Goal: Book appointment/travel/reservation

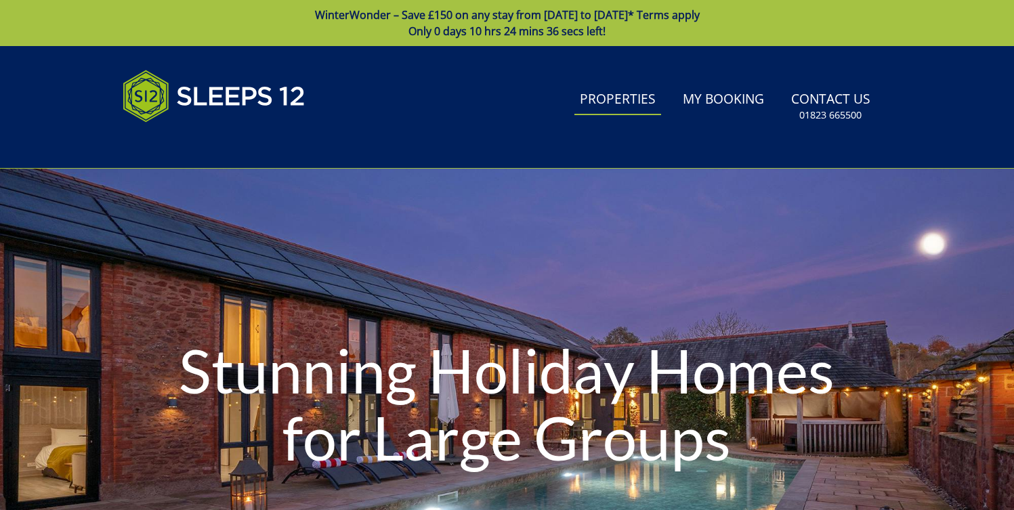
click at [606, 96] on link "Properties" at bounding box center [617, 100] width 87 height 30
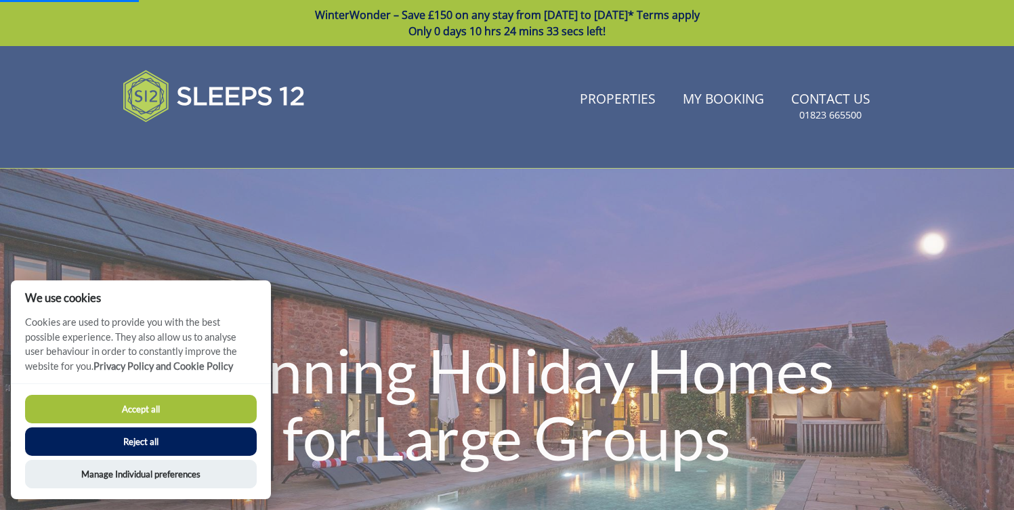
click at [168, 413] on button "Accept all" at bounding box center [141, 409] width 232 height 28
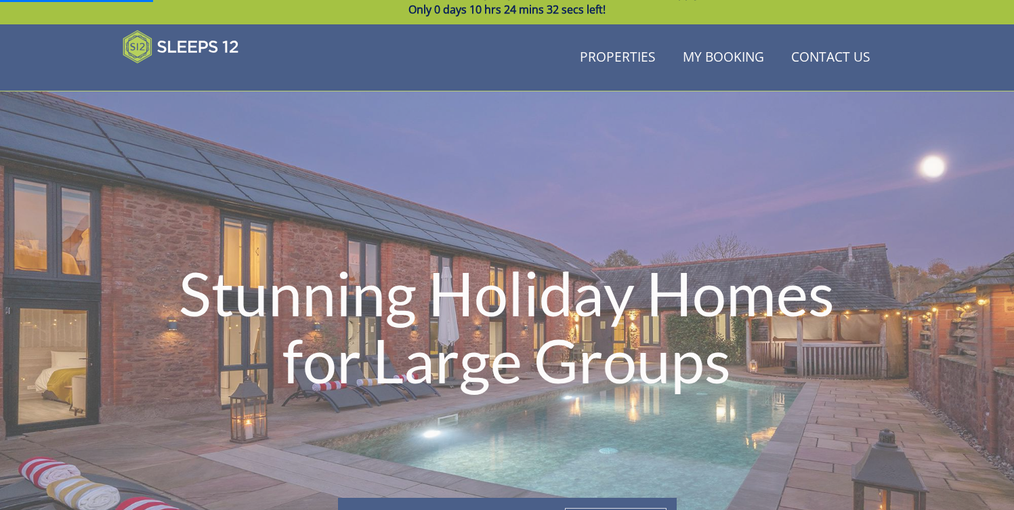
scroll to position [43, 0]
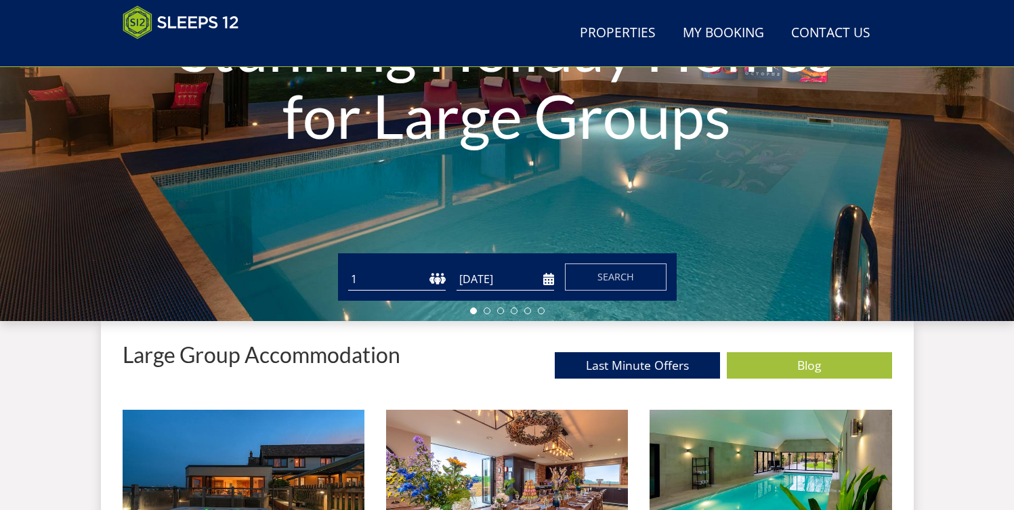
scroll to position [267, 0]
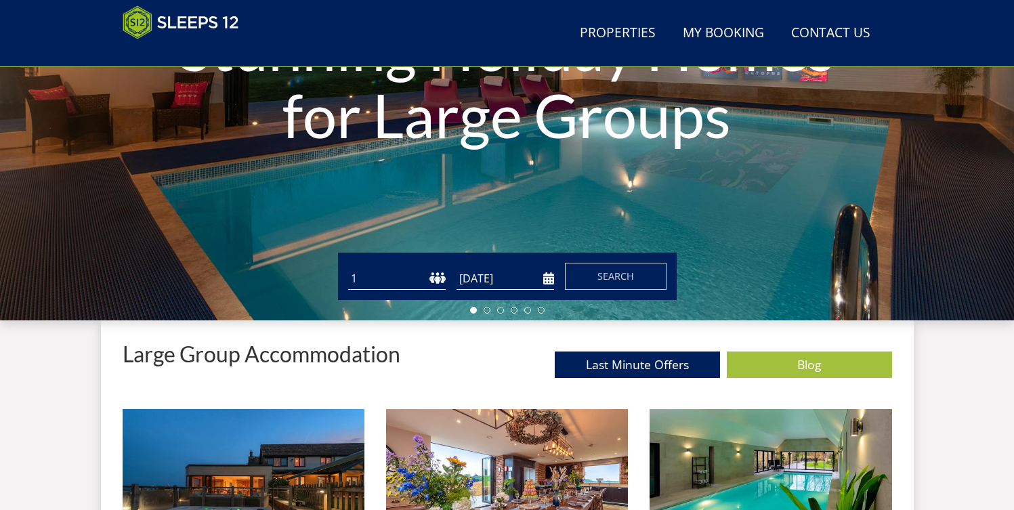
click at [380, 280] on select "1 2 3 4 5 6 7 8 9 10 11 12 13 14 15 16 17 18 19 20 21 22 23 24 25 26 27 28 29 3…" at bounding box center [397, 279] width 98 height 22
click at [399, 282] on select "1 2 3 4 5 6 7 8 9 10 11 12 13 14 15 16 17 18 19 20 21 22 23 24 25 26 27 28 29 3…" at bounding box center [397, 279] width 98 height 22
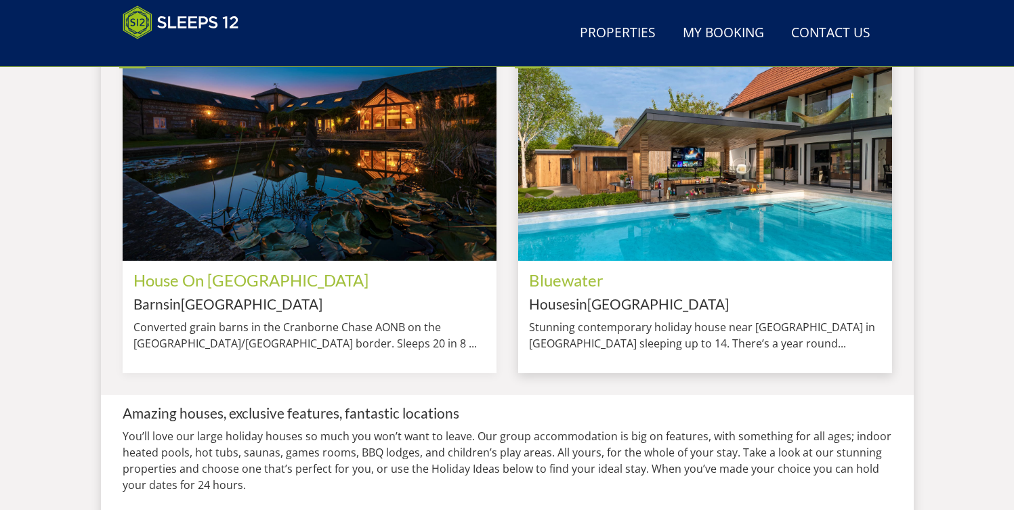
scroll to position [1182, 0]
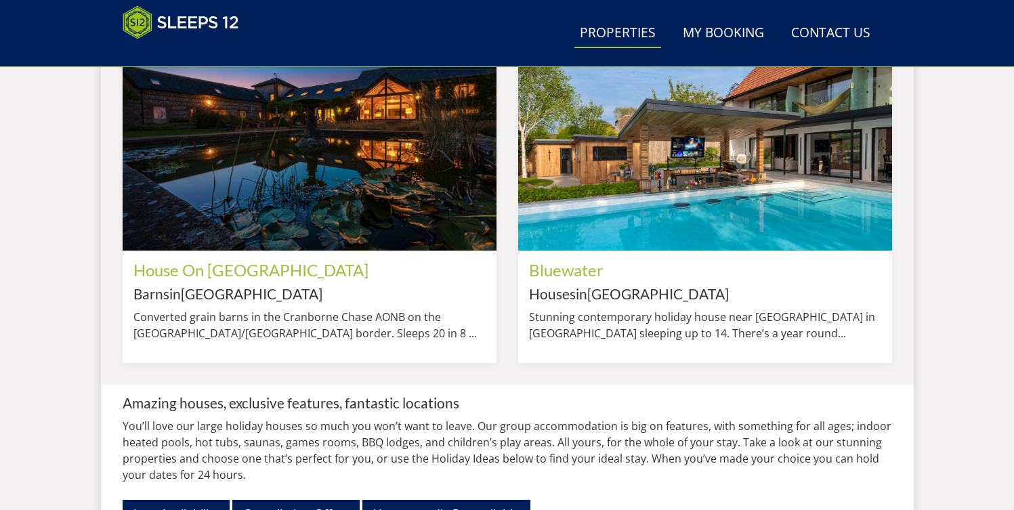
click at [618, 32] on link "Properties" at bounding box center [617, 33] width 87 height 30
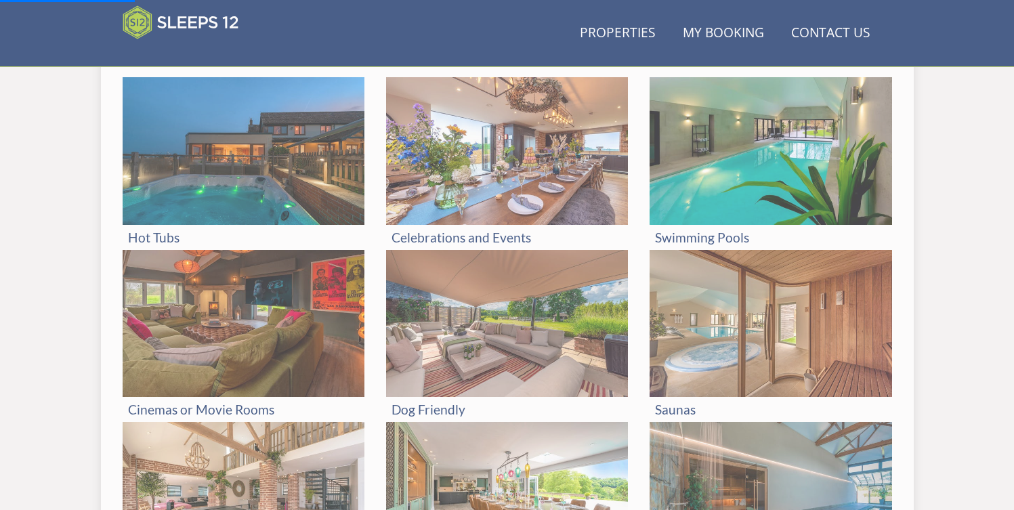
scroll to position [73, 0]
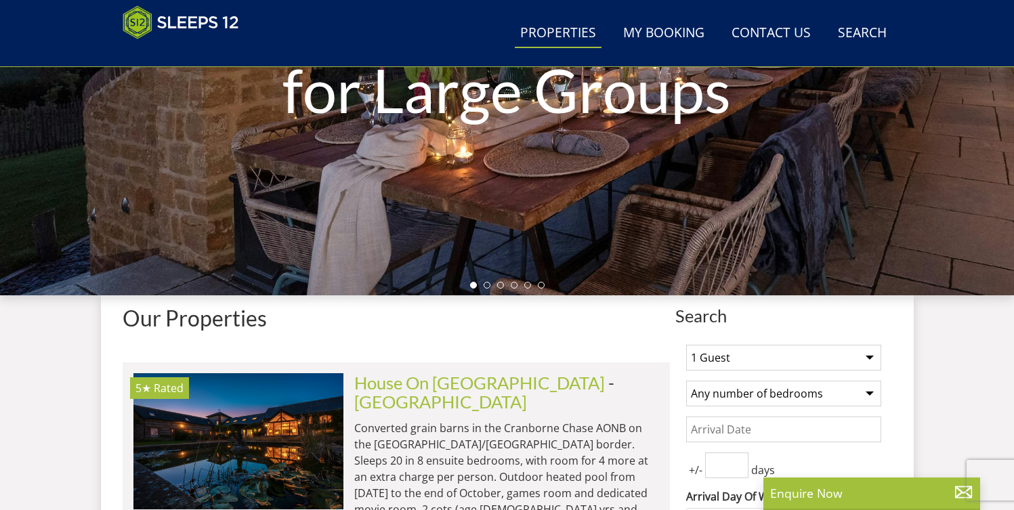
scroll to position [312, 0]
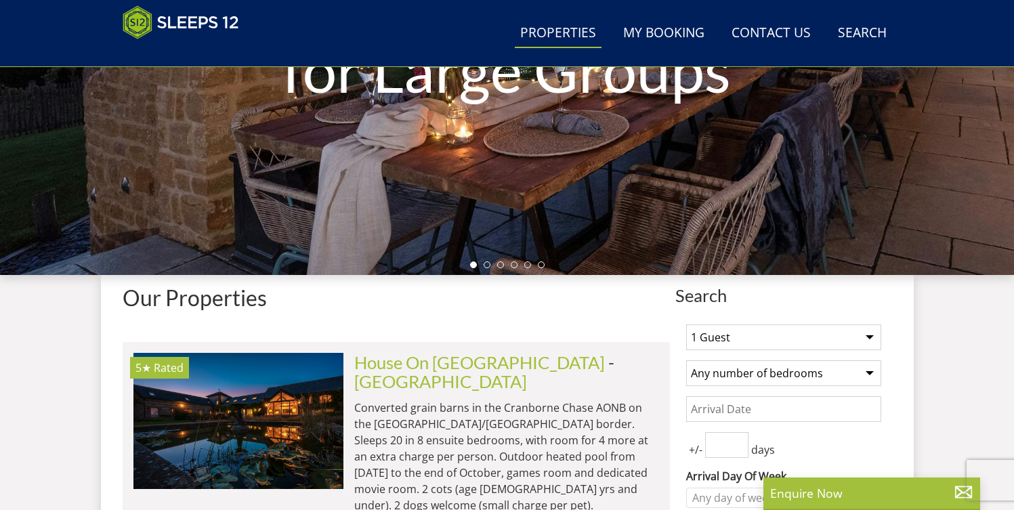
click at [801, 341] on select "1 Guest 2 Guests 3 Guests 4 Guests 5 Guests 6 Guests 7 Guests 8 Guests 9 Guests…" at bounding box center [783, 337] width 195 height 26
select select "9"
click at [686, 324] on select "1 Guest 2 Guests 3 Guests 4 Guests 5 Guests 6 Guests 7 Guests 8 Guests 9 Guests…" at bounding box center [783, 337] width 195 height 26
click at [750, 370] on select "Any number of bedrooms 1 Bedroom 2 Bedrooms 3 Bedrooms 4 Bedrooms 5 Bedrooms 6 …" at bounding box center [783, 373] width 195 height 26
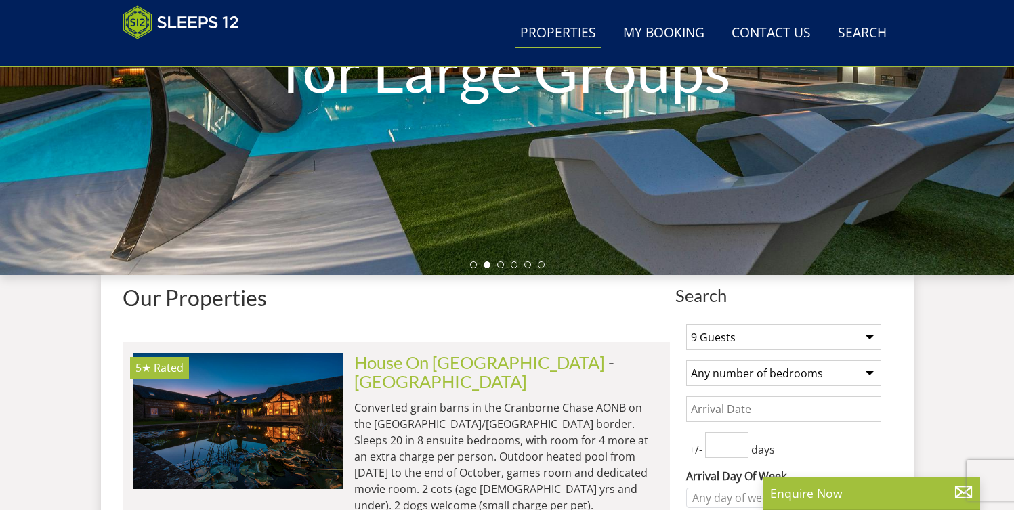
select select "4"
click at [686, 360] on select "Any number of bedrooms 1 Bedroom 2 Bedrooms 3 Bedrooms 4 Bedrooms 5 Bedrooms 6 …" at bounding box center [783, 373] width 195 height 26
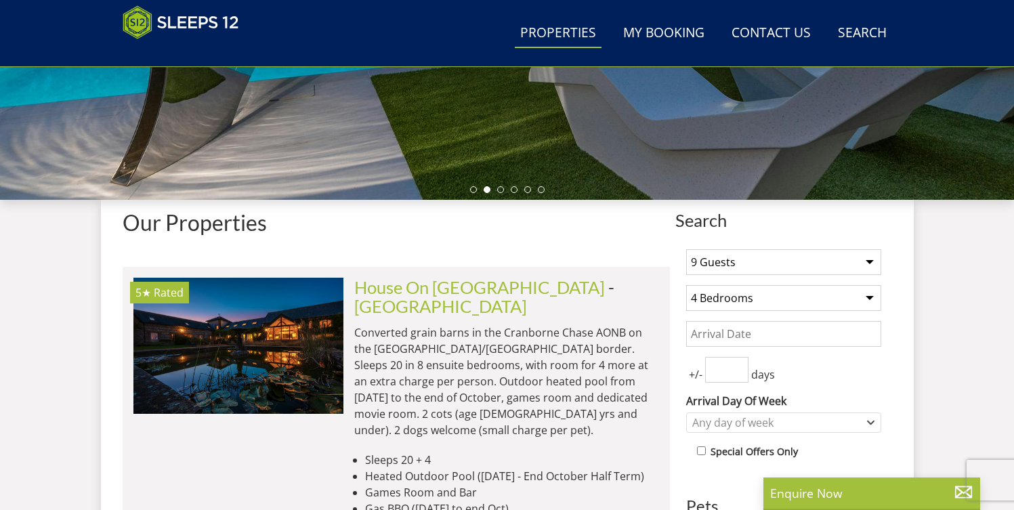
scroll to position [390, 0]
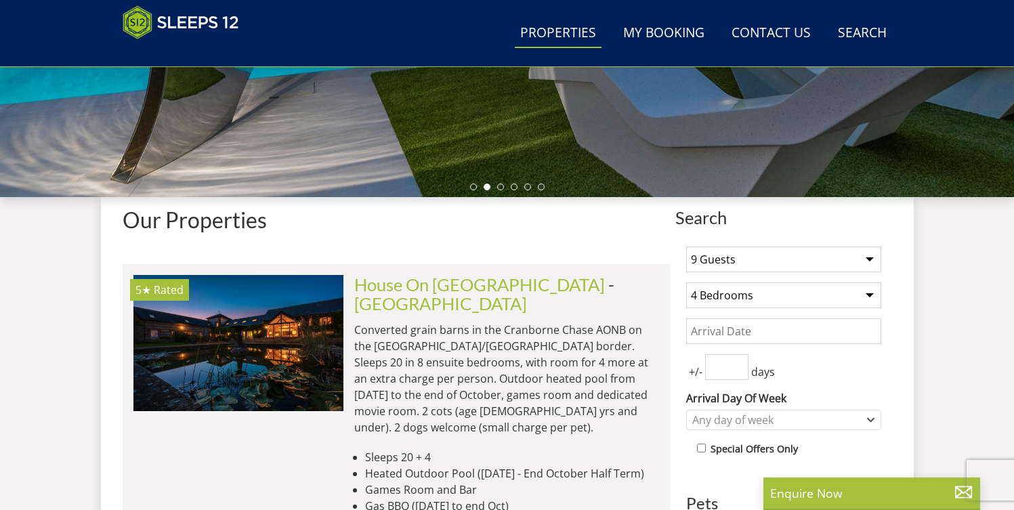
click at [761, 333] on input "Date" at bounding box center [783, 331] width 195 height 26
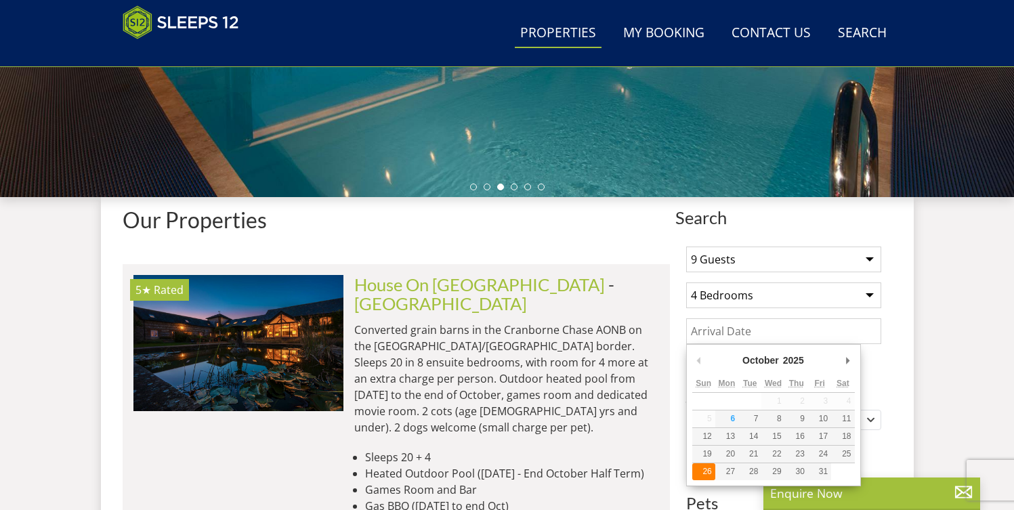
type input "[DATE]"
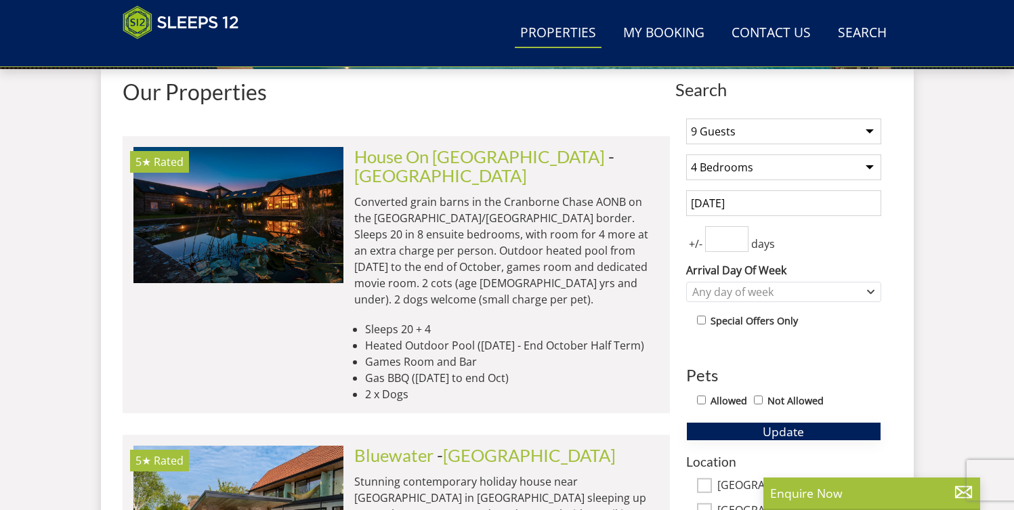
scroll to position [598, 0]
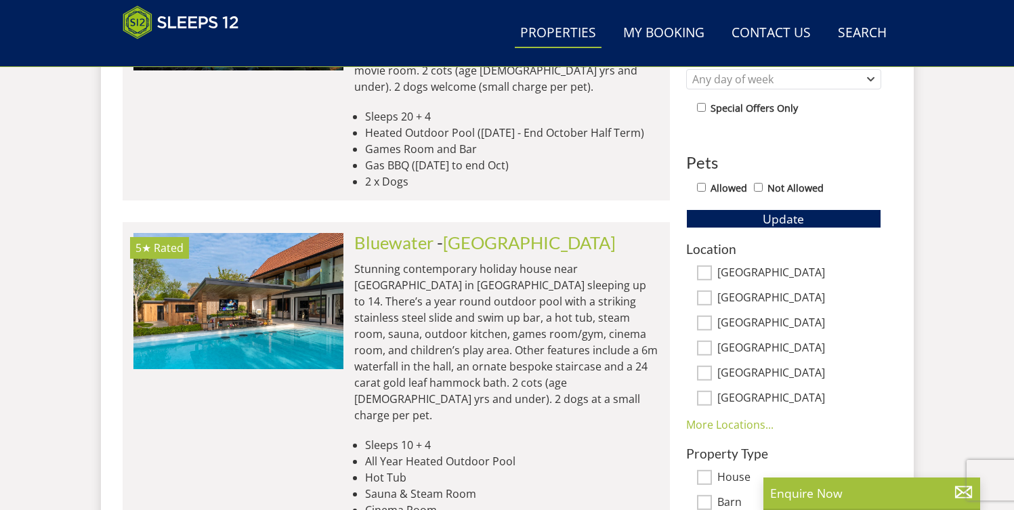
click at [737, 416] on div "Location [GEOGRAPHIC_DATA] [GEOGRAPHIC_DATA][PERSON_NAME][GEOGRAPHIC_DATA] [GEO…" at bounding box center [783, 337] width 195 height 191
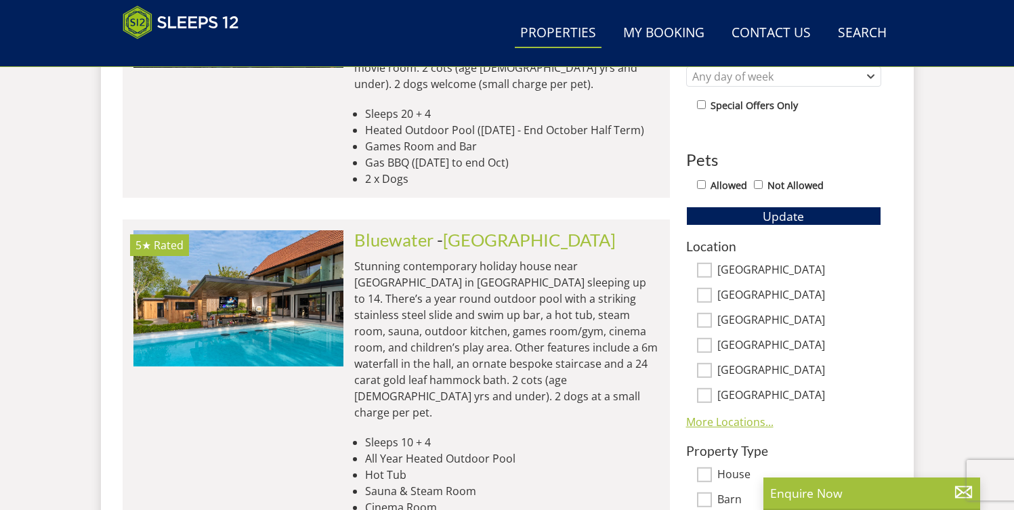
click at [738, 425] on link "More Locations..." at bounding box center [729, 421] width 87 height 15
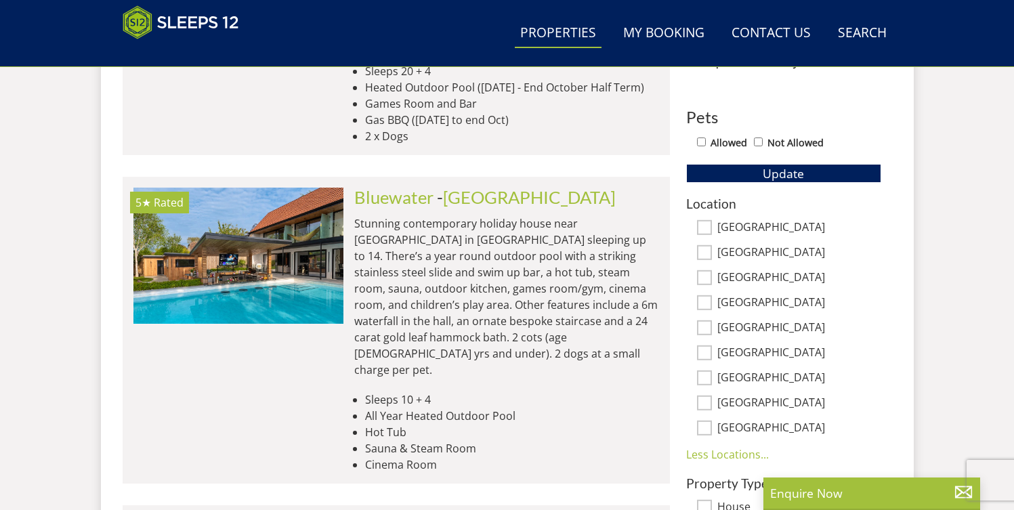
scroll to position [769, 0]
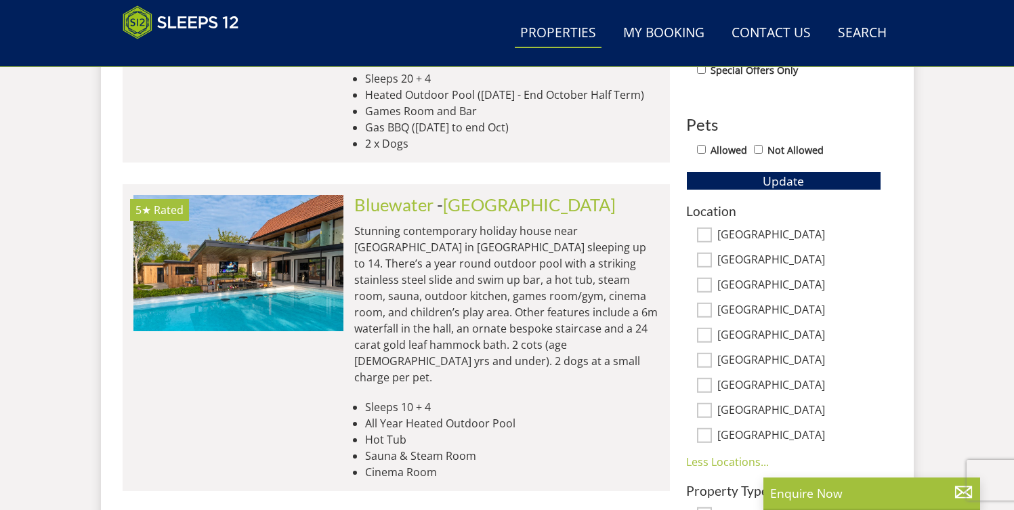
click at [705, 260] on input "[GEOGRAPHIC_DATA]" at bounding box center [704, 260] width 15 height 15
checkbox input "true"
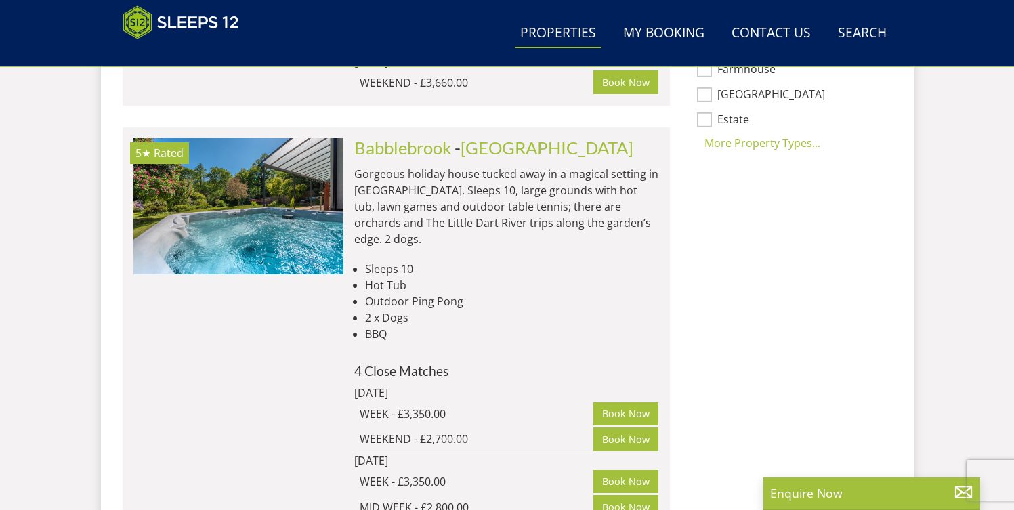
scroll to position [1282, 0]
